Goal: Find specific page/section: Find specific page/section

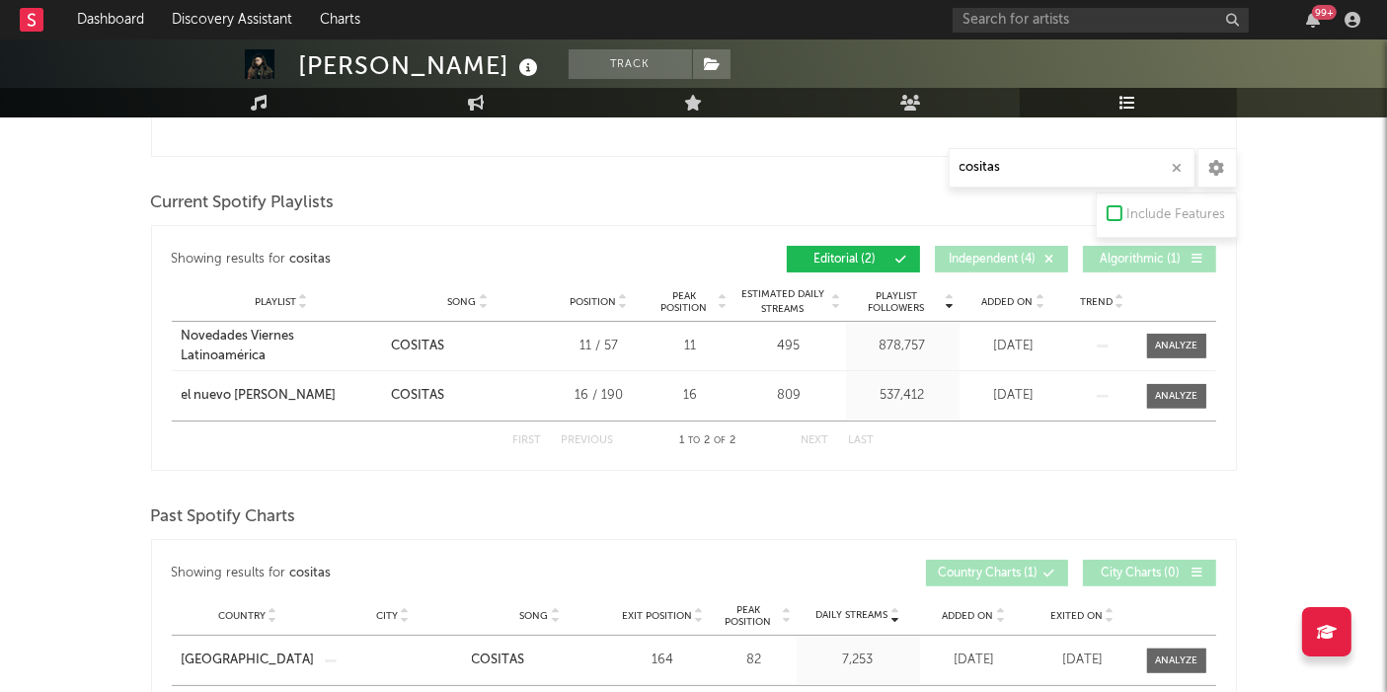
scroll to position [767, 0]
click at [1032, 19] on input "text" at bounding box center [1101, 20] width 296 height 25
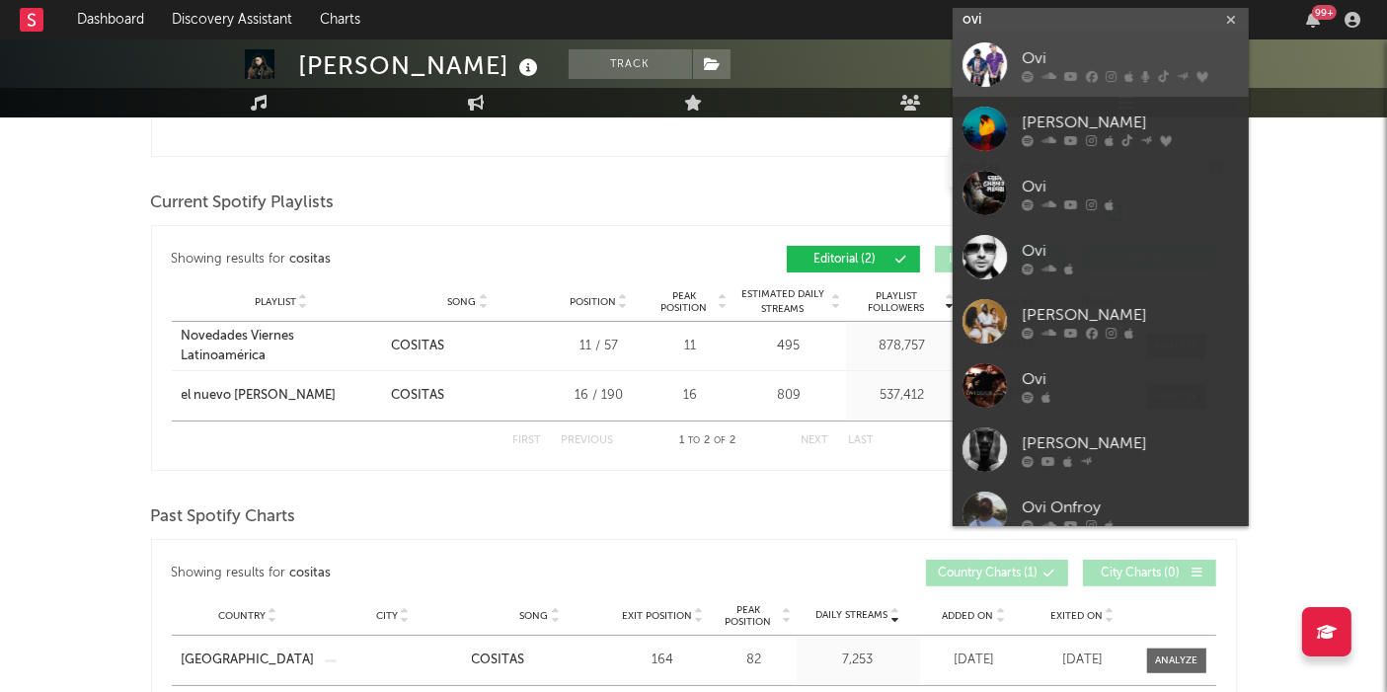
type input "ovi"
click at [1070, 50] on div "Ovi" at bounding box center [1130, 59] width 217 height 24
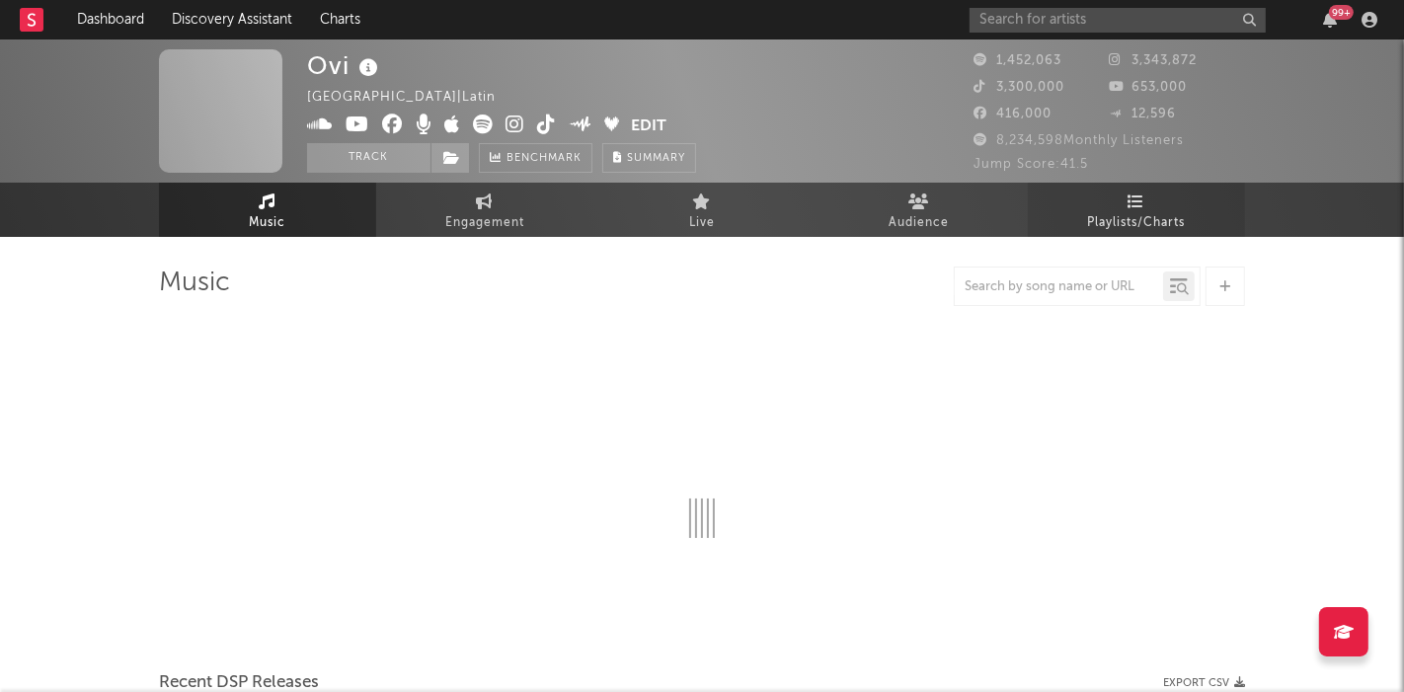
select select "6m"
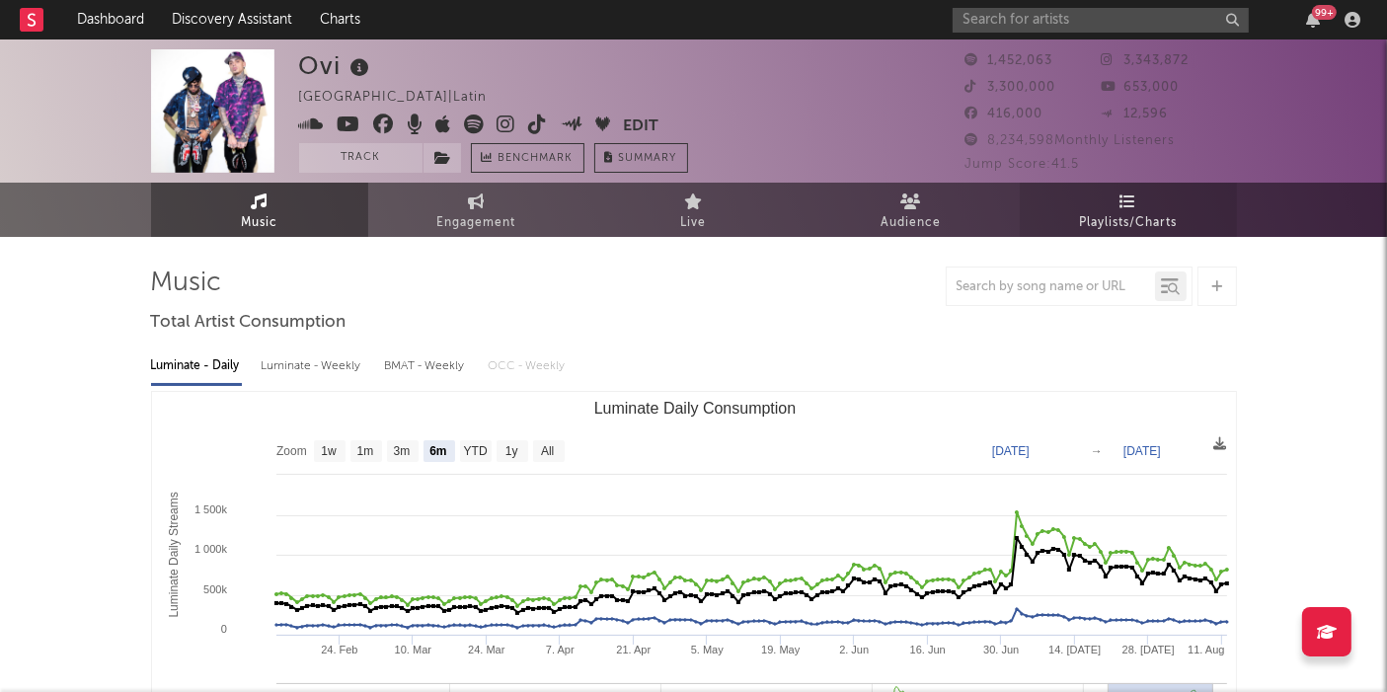
click at [1120, 221] on span "Playlists/Charts" at bounding box center [1128, 223] width 98 height 24
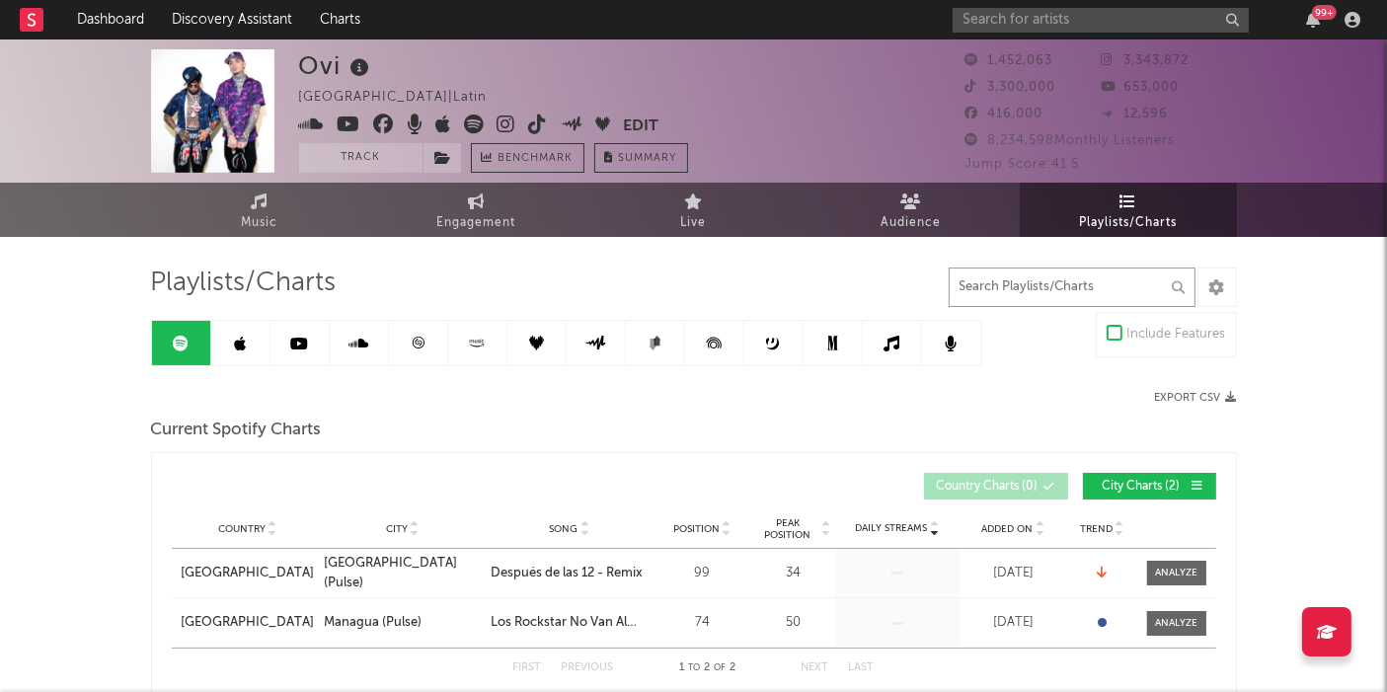
click at [987, 277] on input "text" at bounding box center [1072, 287] width 247 height 39
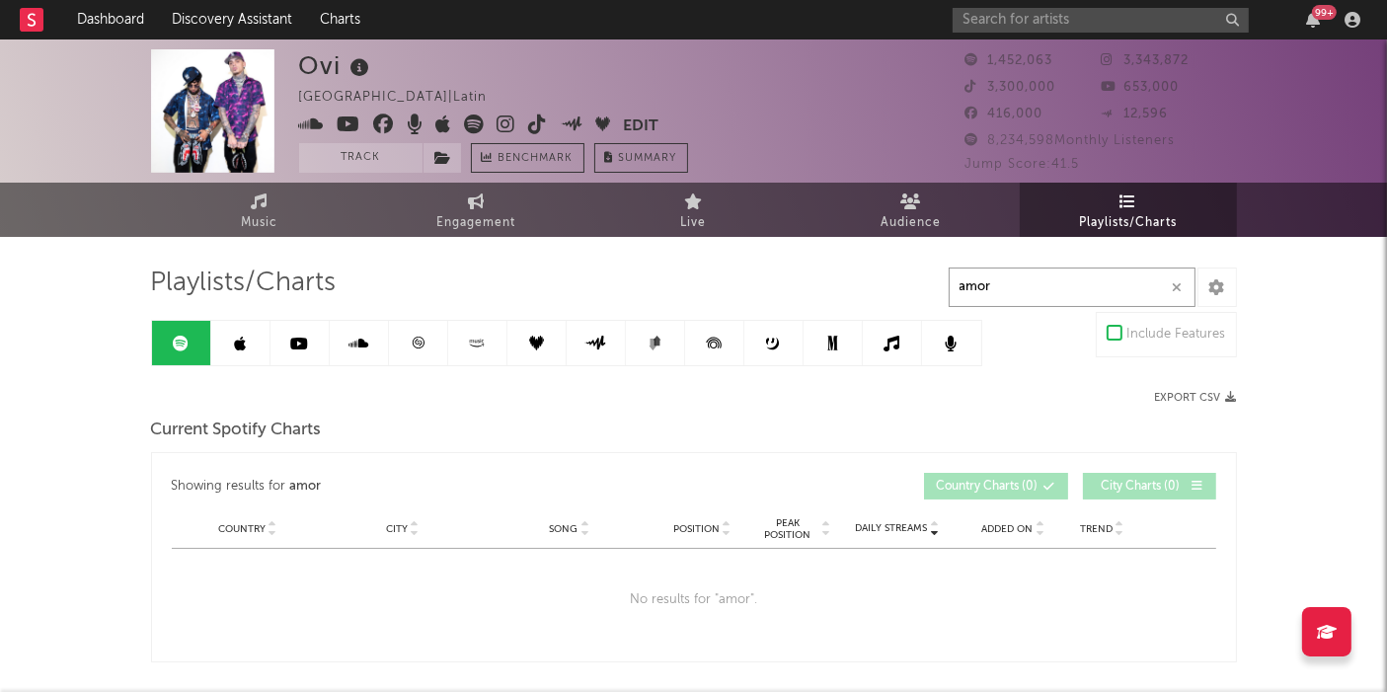
drag, startPoint x: 1033, startPoint y: 286, endPoint x: 957, endPoint y: 289, distance: 76.1
click at [957, 289] on input "amor" at bounding box center [1072, 287] width 247 height 39
type input "secundaria"
